Goal: Navigation & Orientation: Go to known website

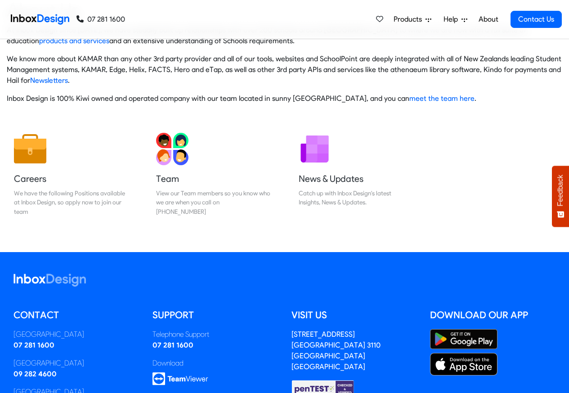
scroll to position [149, 0]
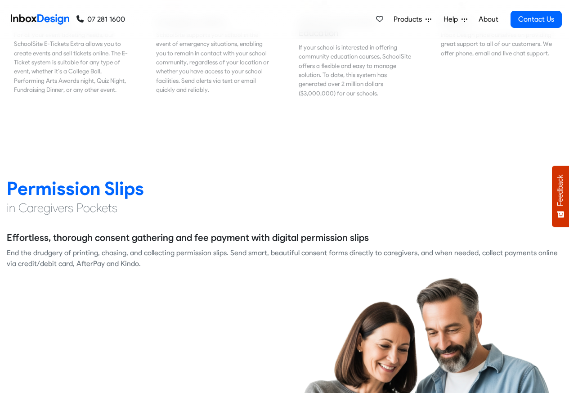
scroll to position [1134, 0]
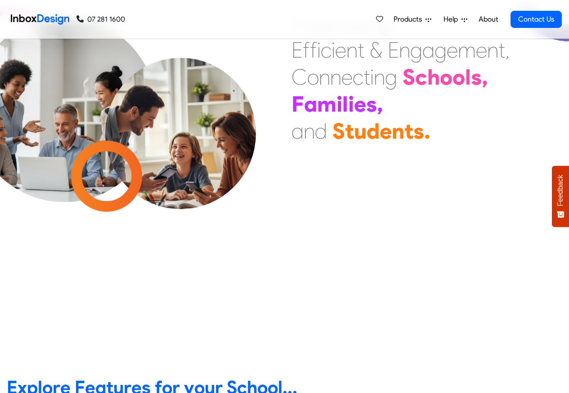
scroll to position [55, 0]
